Goal: Task Accomplishment & Management: Complete application form

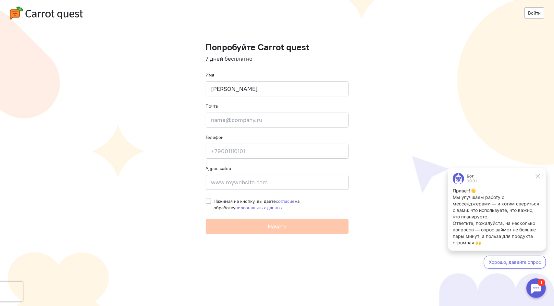
type input "[PERSON_NAME]"
click at [234, 119] on input "email" at bounding box center [277, 120] width 143 height 15
paste input "[EMAIL_ADDRESS][DOMAIN_NAME]"
type input "[EMAIL_ADDRESS][DOMAIN_NAME]"
click at [240, 151] on input at bounding box center [277, 151] width 143 height 15
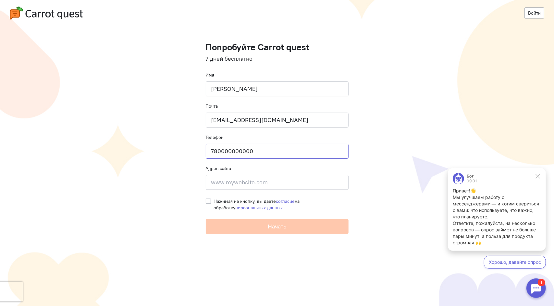
type input "780000000000"
click at [240, 184] on input at bounding box center [277, 182] width 143 height 15
click at [240, 183] on input at bounding box center [277, 182] width 143 height 15
paste input "[URL][DOMAIN_NAME]"
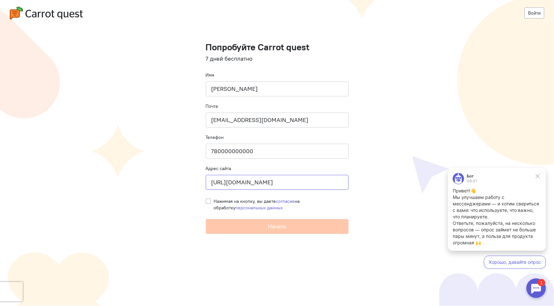
type input "[URL][DOMAIN_NAME]"
click at [223, 197] on div "Нажимая на кнопку, вы даете согласие на обработку персональных данных" at bounding box center [277, 203] width 143 height 16
click at [214, 202] on label "Нажимая на кнопку, вы даете согласие на обработку персональных данных" at bounding box center [281, 204] width 135 height 13
click at [208, 202] on input "Нажимая на кнопку, вы даете согласие на обработку персональных данных" at bounding box center [208, 201] width 5 height 6
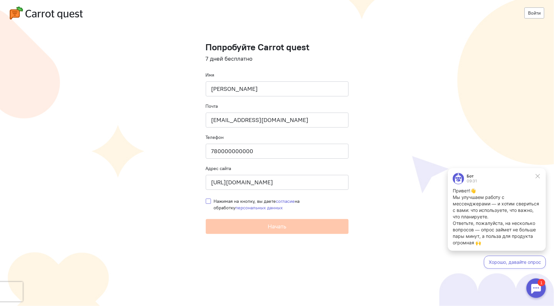
checkbox input "true"
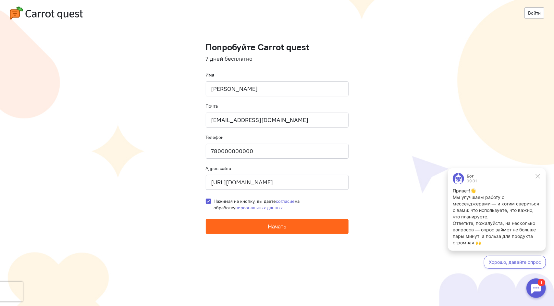
click at [262, 226] on button "Начать" at bounding box center [277, 226] width 143 height 15
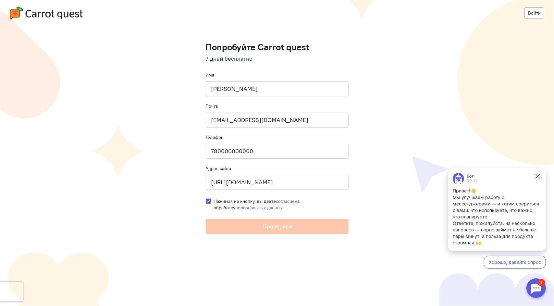
click at [537, 176] on icon at bounding box center [537, 176] width 4 height 4
